Goal: Information Seeking & Learning: Learn about a topic

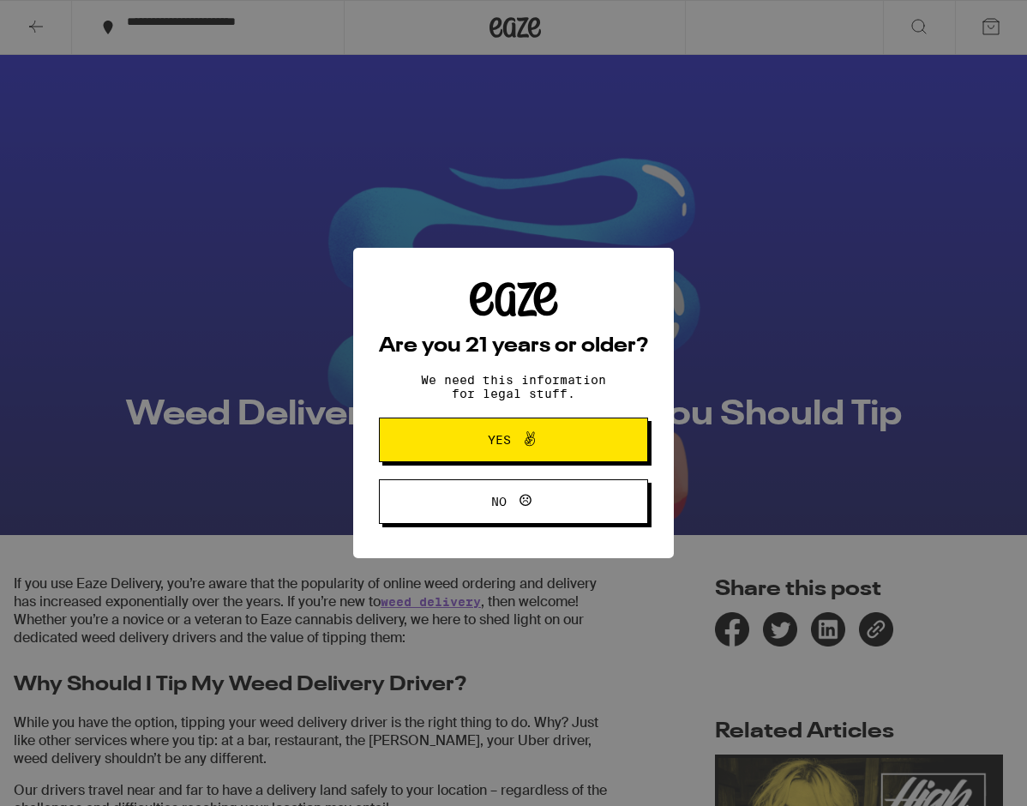
scroll to position [33, 0]
click at [543, 396] on div "Are you 21 years or older? We need this information for legal stuff. Yes No" at bounding box center [513, 403] width 269 height 243
click at [544, 438] on span "Yes" at bounding box center [513, 440] width 130 height 22
